Goal: Task Accomplishment & Management: Manage account settings

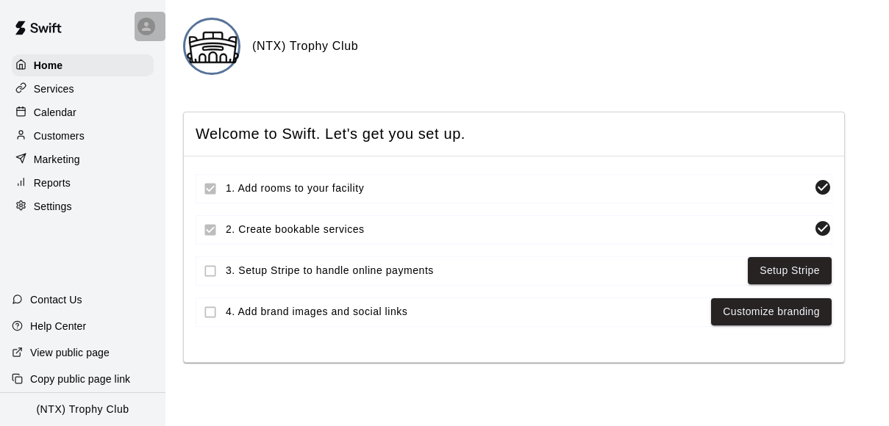
click at [144, 27] on icon at bounding box center [146, 26] width 9 height 9
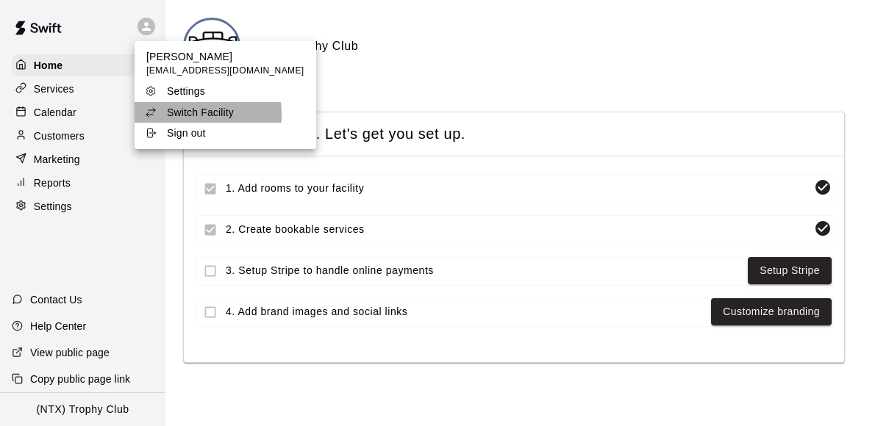
click at [178, 115] on p "Switch Facility" at bounding box center [200, 112] width 67 height 15
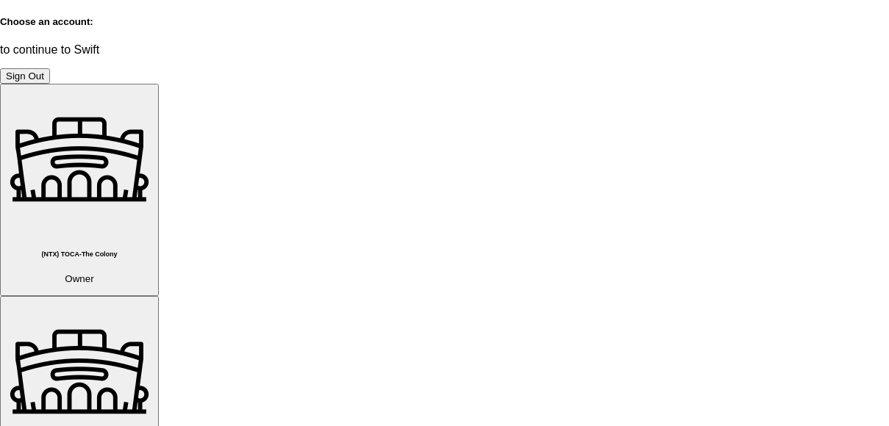
click at [153, 273] on p "Owner" at bounding box center [79, 278] width 147 height 11
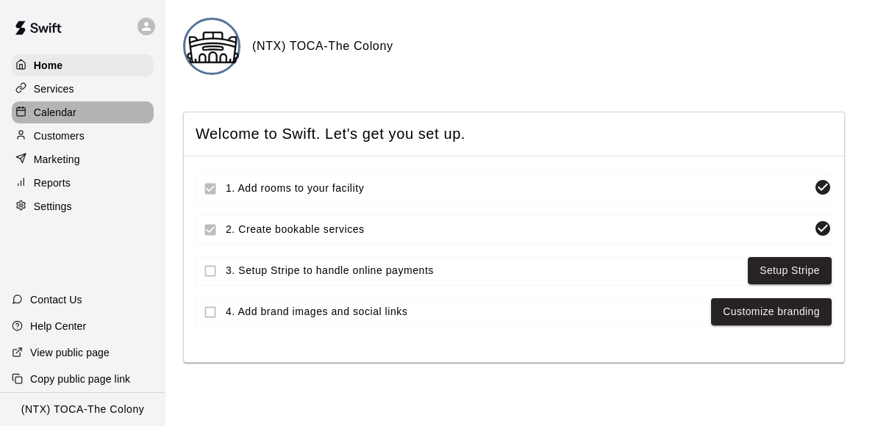
click at [61, 110] on p "Calendar" at bounding box center [55, 112] width 43 height 15
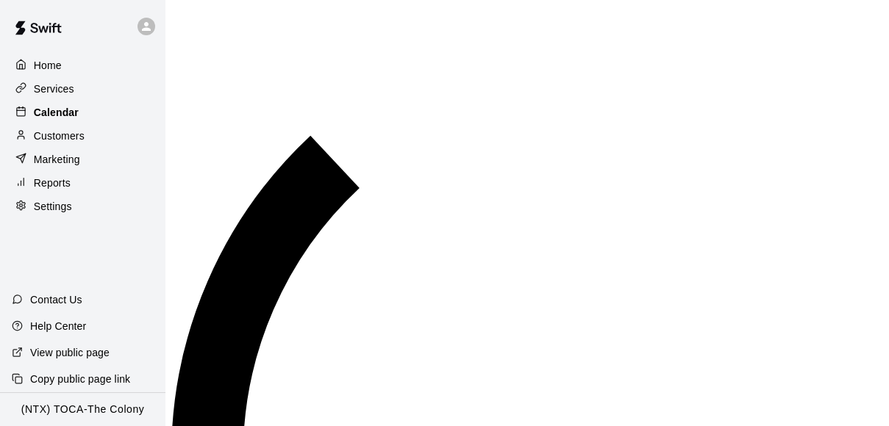
scroll to position [559, 0]
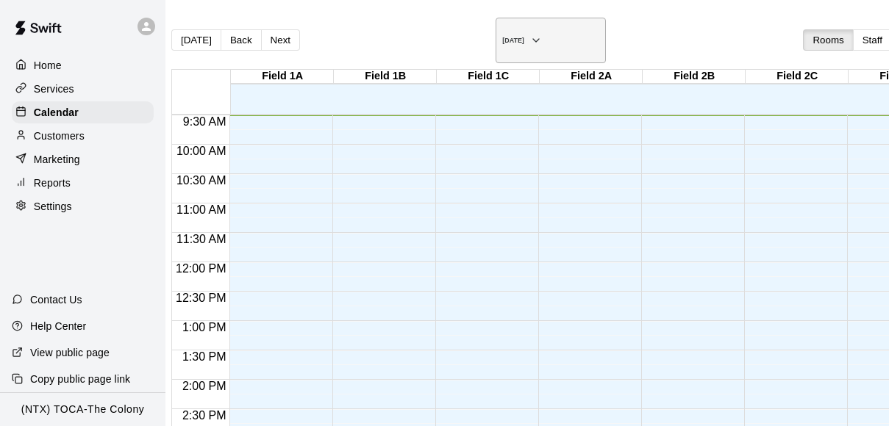
click at [502, 37] on h6 "[DATE]" at bounding box center [513, 40] width 22 height 7
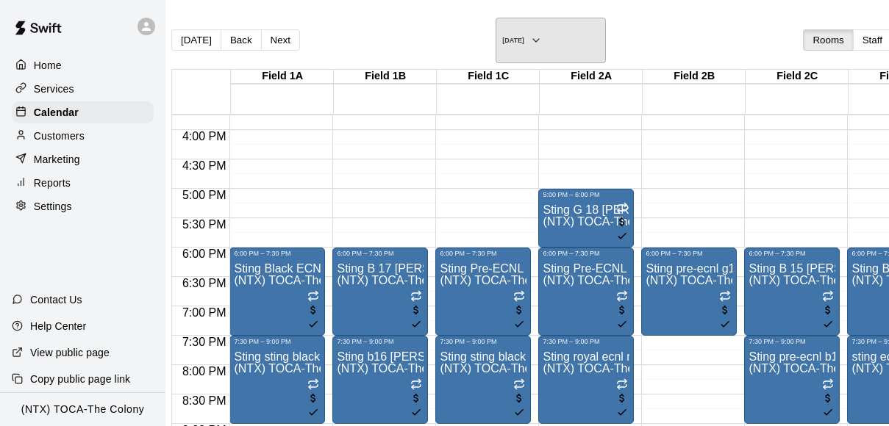
scroll to position [961, 0]
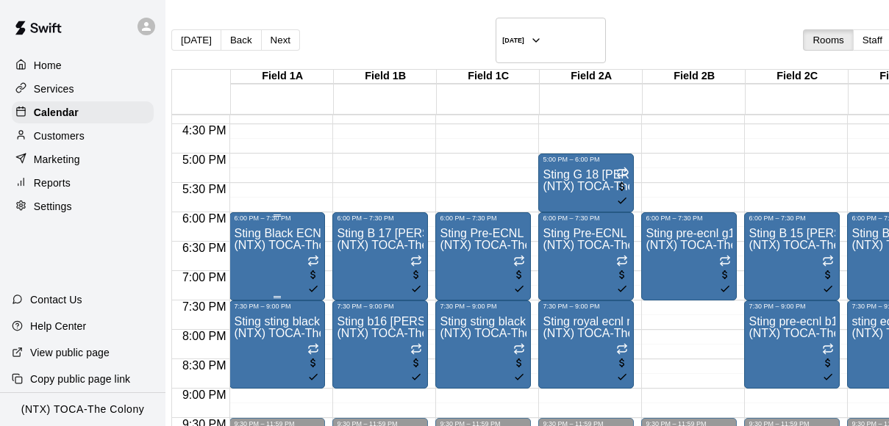
click at [77, 197] on div "Settings" at bounding box center [83, 207] width 142 height 22
select select "**"
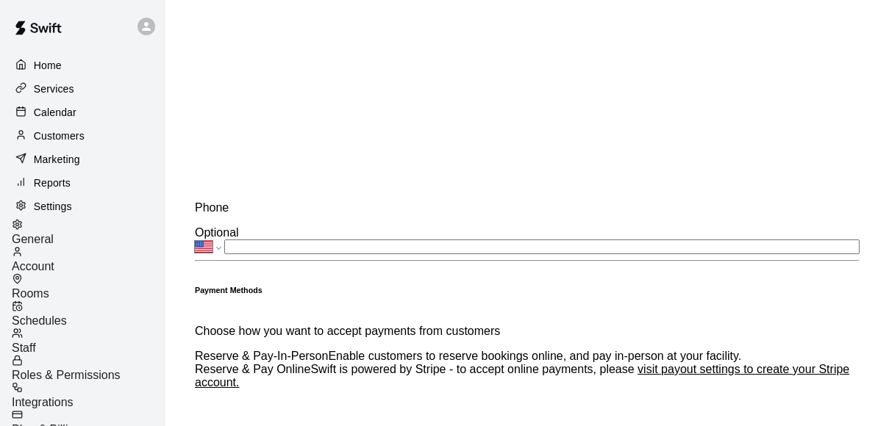
scroll to position [607, 0]
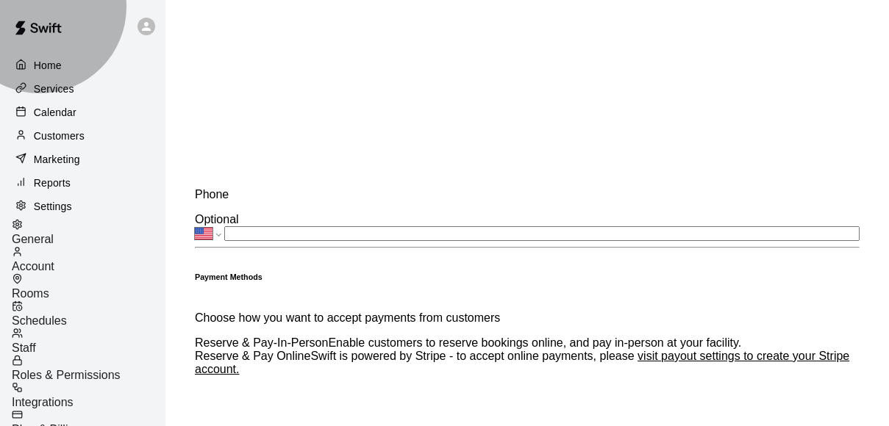
click at [67, 315] on span "Schedules" at bounding box center [39, 321] width 55 height 12
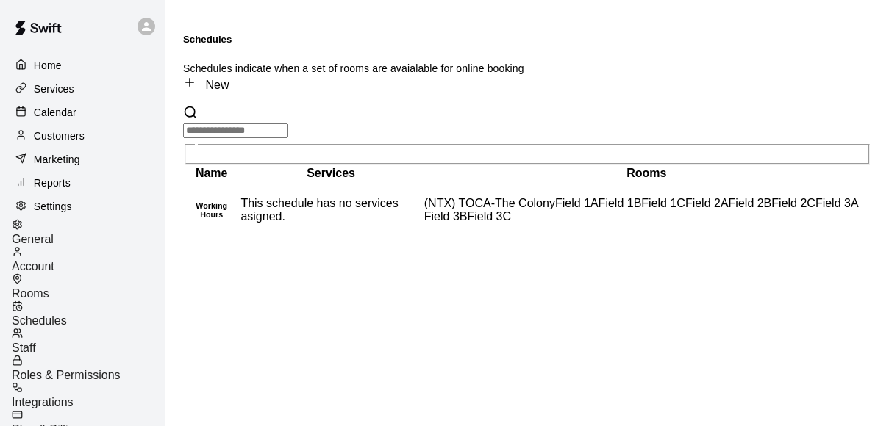
click at [36, 342] on span "Staff" at bounding box center [24, 348] width 24 height 12
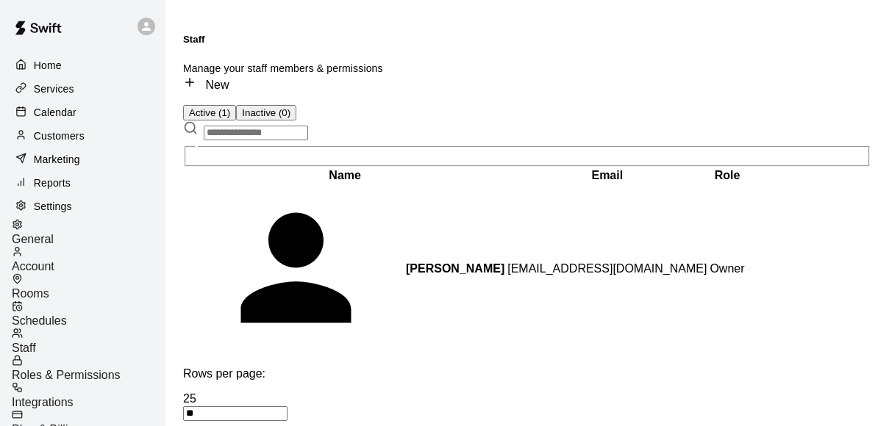
click at [73, 369] on span "Roles & Permissions" at bounding box center [66, 375] width 109 height 12
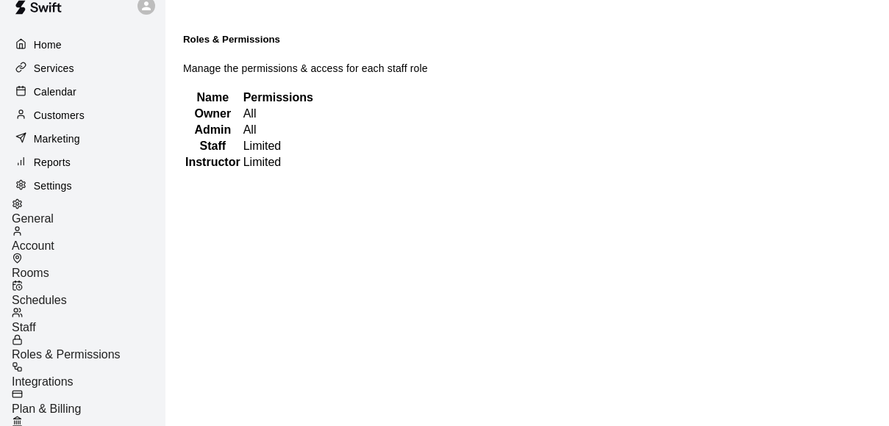
scroll to position [21, 0]
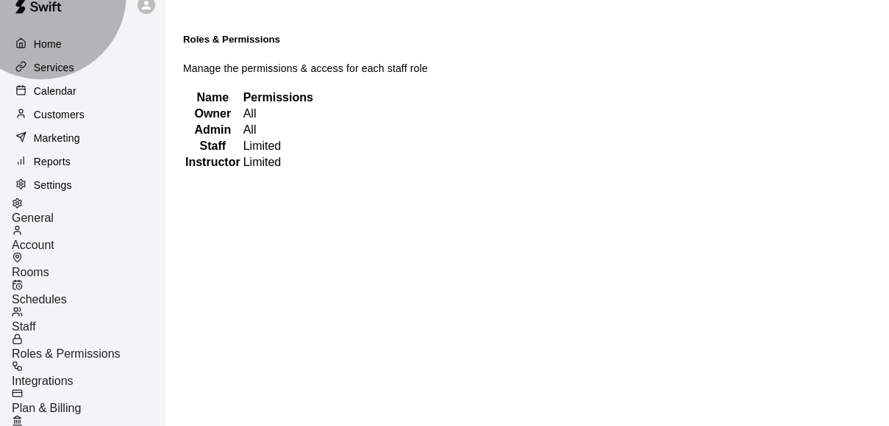
click at [54, 239] on span "Account" at bounding box center [33, 245] width 43 height 12
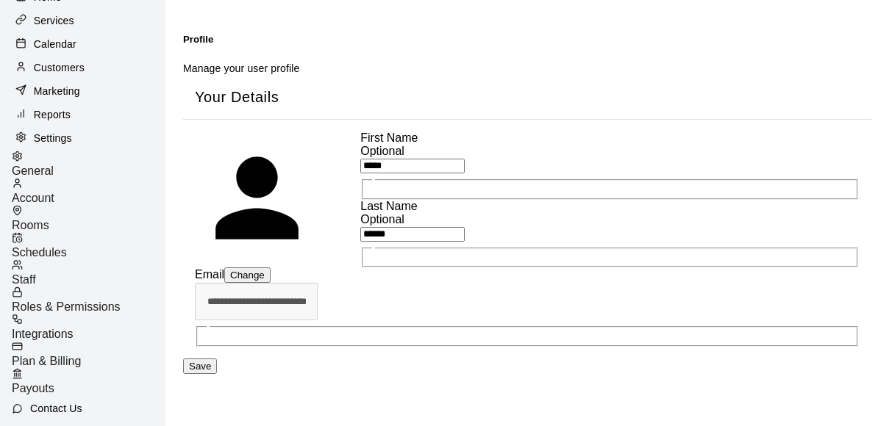
scroll to position [20, 0]
click at [54, 382] on span "Payouts" at bounding box center [33, 388] width 43 height 12
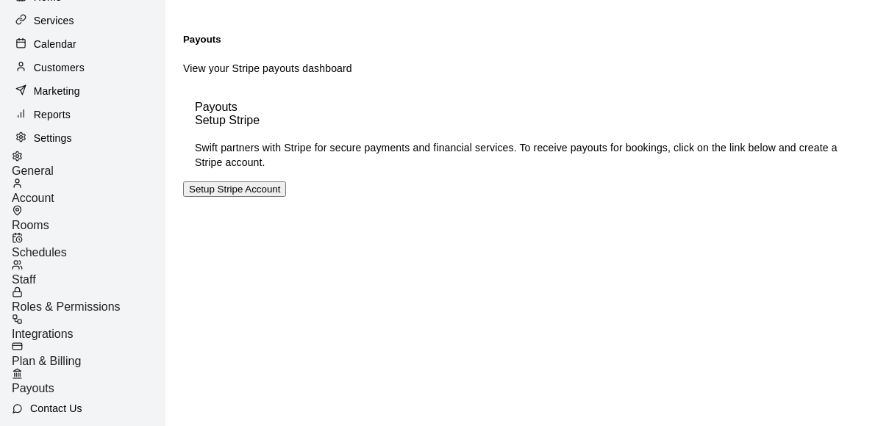
click at [81, 355] on span "Plan & Billing" at bounding box center [46, 361] width 69 height 12
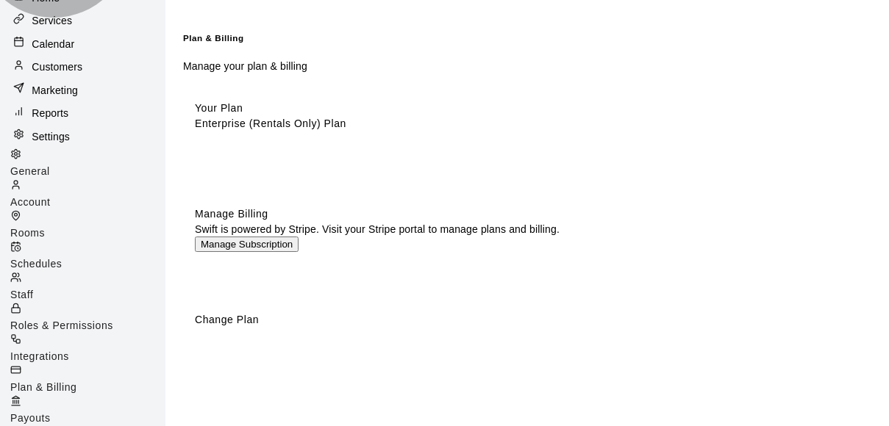
click at [69, 351] on span "Integrations" at bounding box center [39, 357] width 59 height 12
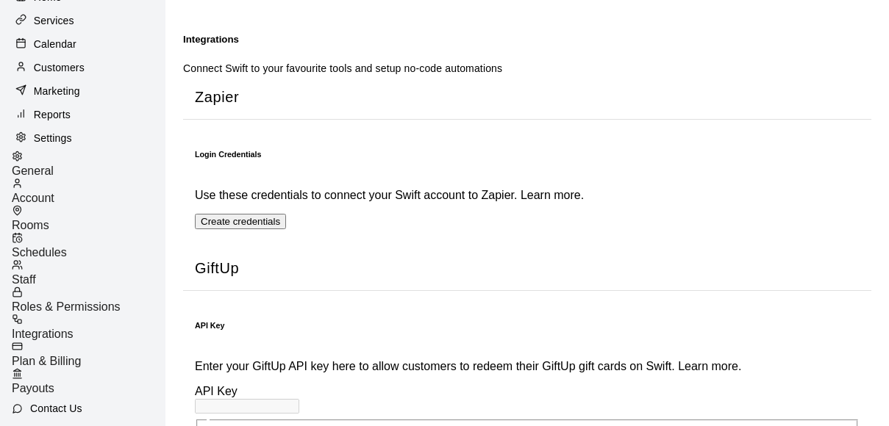
scroll to position [19, 0]
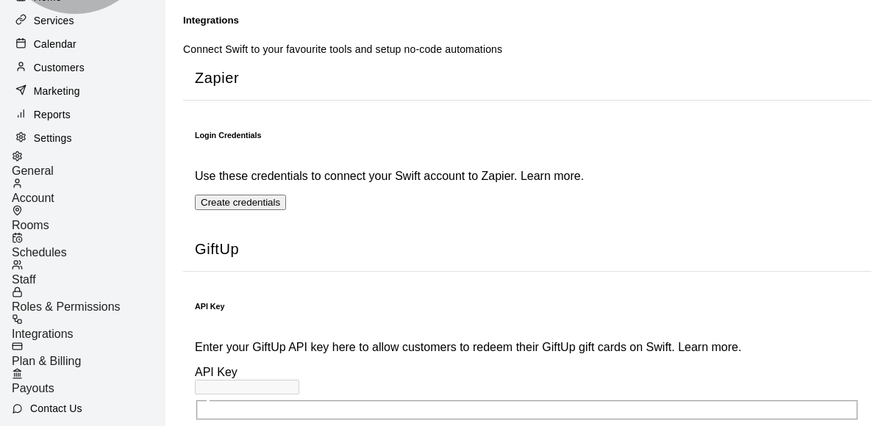
click at [110, 301] on span "Roles & Permissions" at bounding box center [66, 307] width 109 height 12
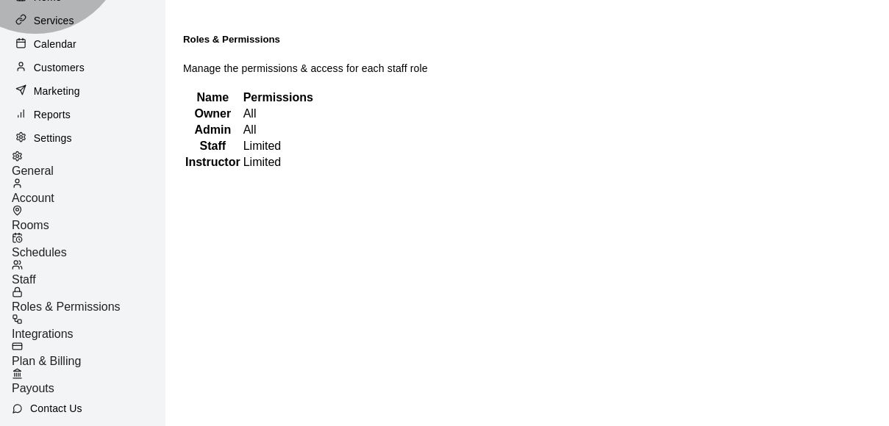
click at [36, 273] on span "Staff" at bounding box center [24, 279] width 24 height 12
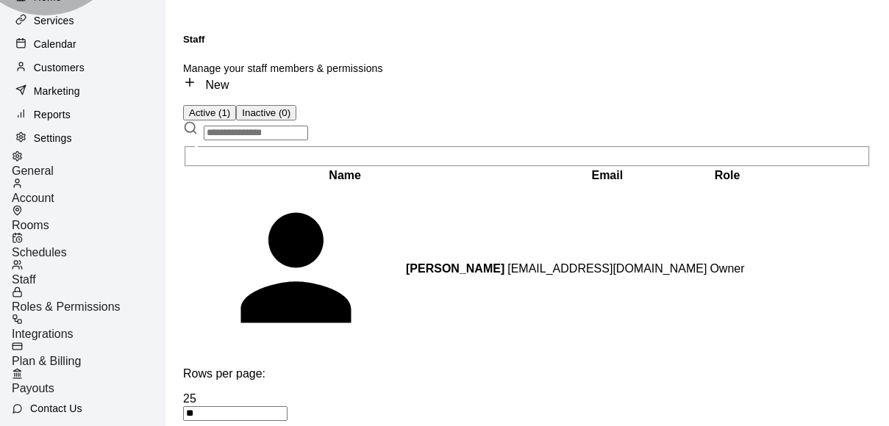
click at [80, 232] on div "Schedules" at bounding box center [89, 245] width 154 height 27
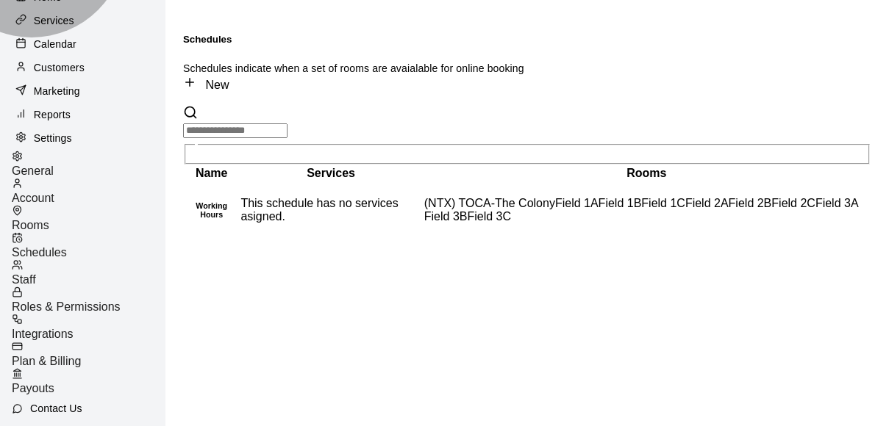
click at [54, 192] on span "Account" at bounding box center [33, 198] width 43 height 12
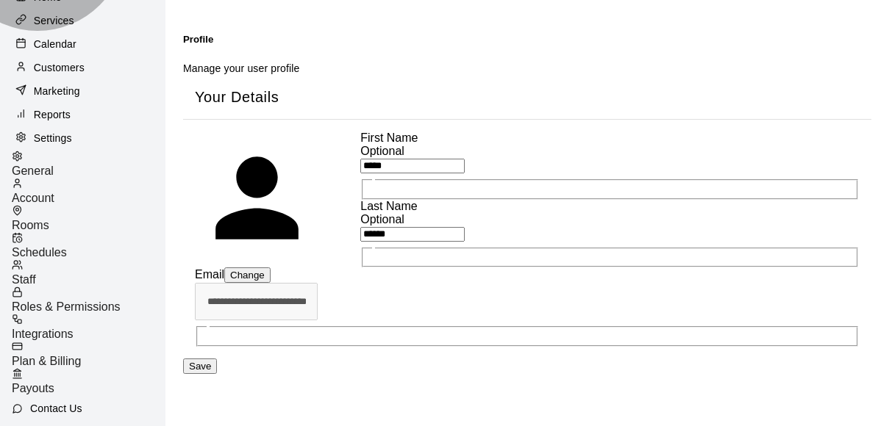
click at [54, 165] on span "General" at bounding box center [33, 171] width 42 height 12
select select "**"
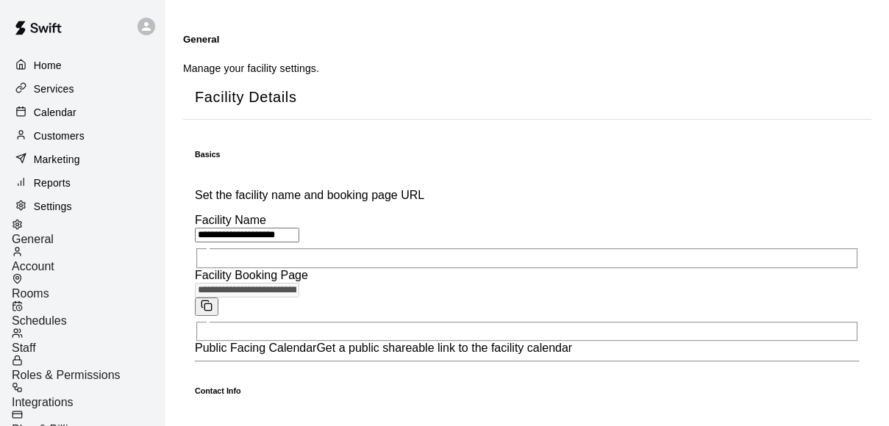
click at [58, 64] on p "Home" at bounding box center [48, 65] width 28 height 15
